Goal: Navigation & Orientation: Go to known website

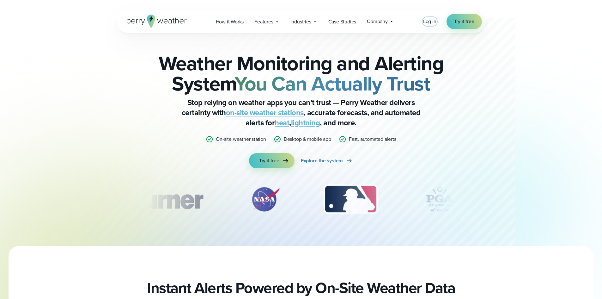
click at [428, 20] on span "Log in" at bounding box center [429, 21] width 13 height 7
